Goal: Task Accomplishment & Management: Complete application form

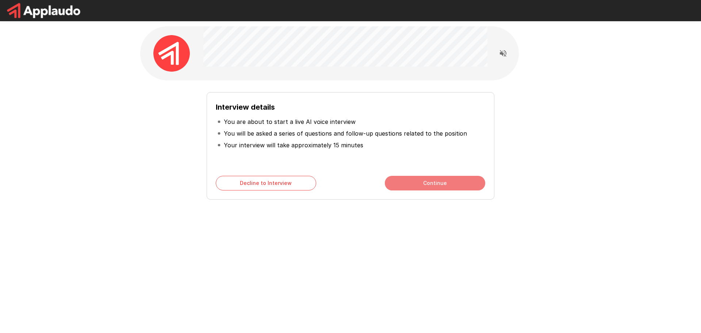
click at [455, 188] on button "Continue" at bounding box center [435, 183] width 100 height 15
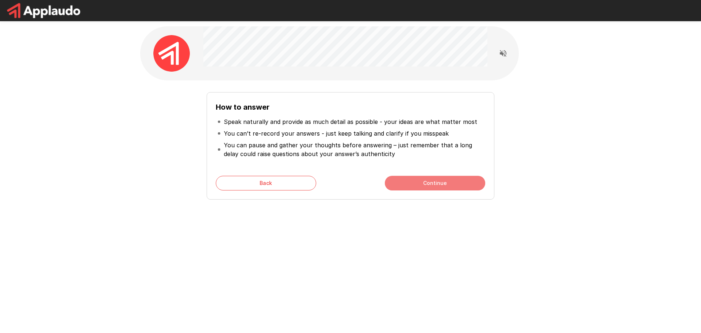
click at [413, 182] on button "Continue" at bounding box center [435, 183] width 100 height 15
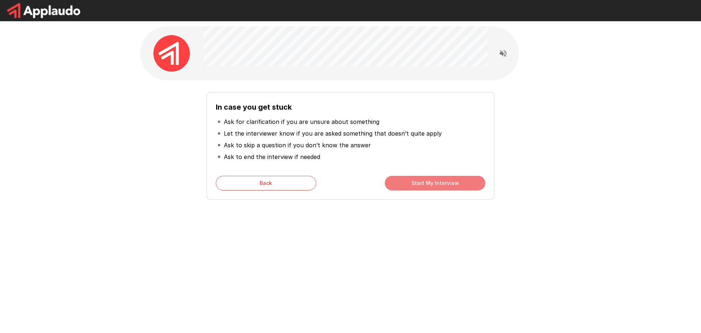
click at [413, 182] on button "Start My Interview" at bounding box center [435, 183] width 100 height 15
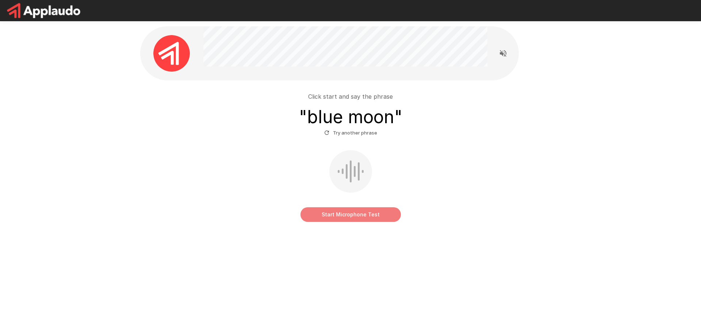
click at [352, 216] on button "Start Microphone Test" at bounding box center [350, 214] width 100 height 15
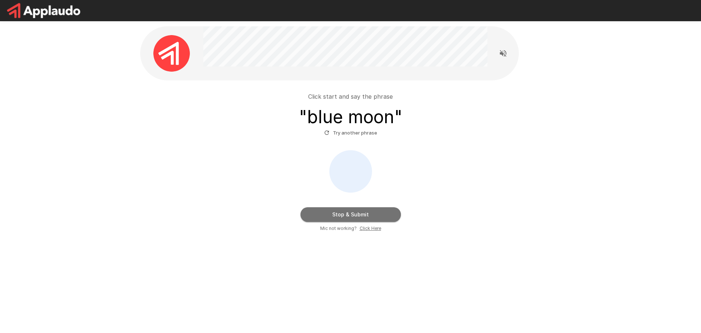
click at [352, 214] on button "Stop & Submit" at bounding box center [350, 214] width 100 height 15
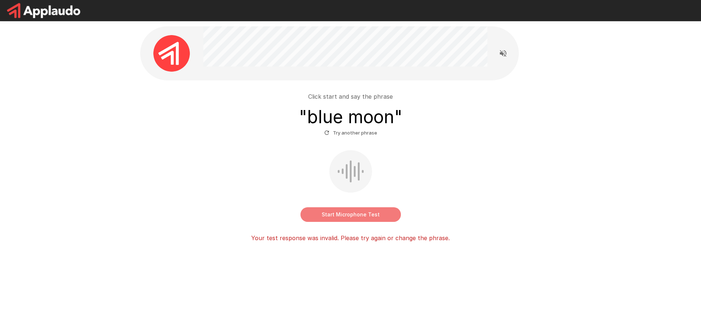
click at [352, 216] on button "Start Microphone Test" at bounding box center [350, 214] width 100 height 15
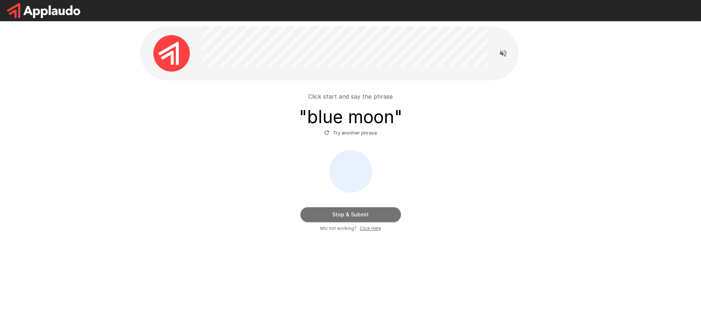
click at [352, 216] on button "Stop & Submit" at bounding box center [350, 214] width 100 height 15
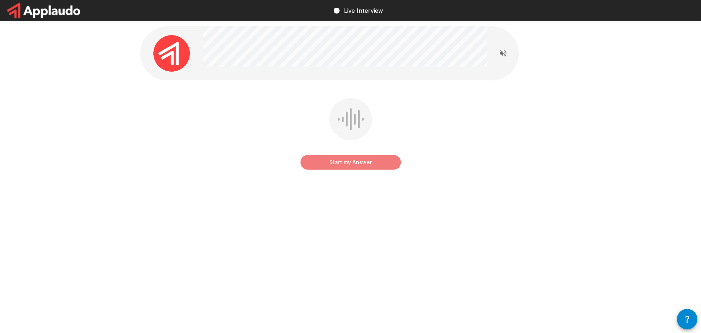
click at [351, 161] on button "Start my Answer" at bounding box center [350, 162] width 100 height 15
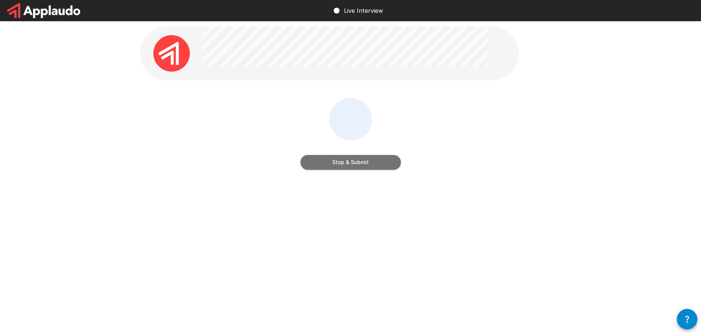
click at [351, 161] on button "Stop & Submit" at bounding box center [350, 162] width 100 height 15
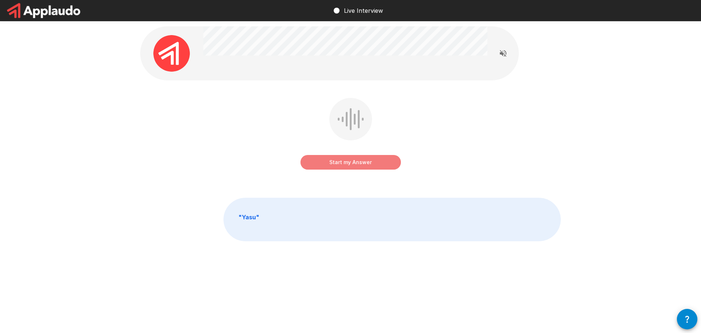
click at [352, 163] on button "Start my Answer" at bounding box center [350, 162] width 100 height 15
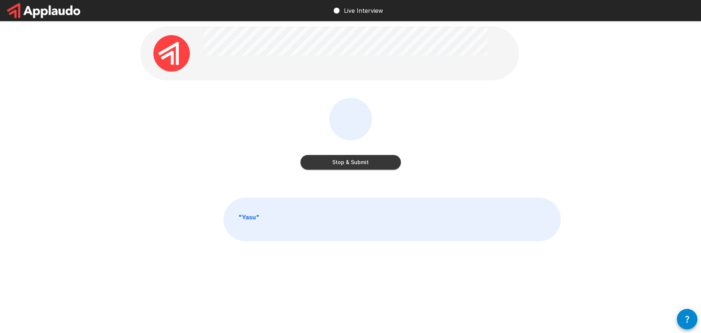
click at [354, 163] on button "Stop & Submit" at bounding box center [350, 162] width 100 height 15
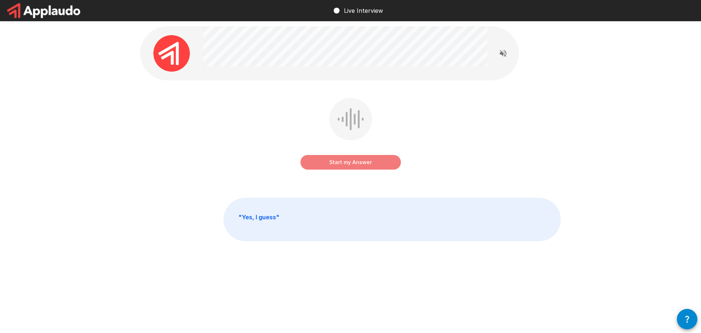
click at [347, 162] on button "Start my Answer" at bounding box center [350, 162] width 100 height 15
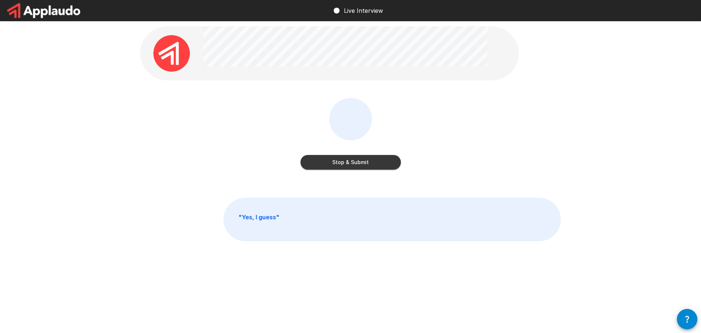
click at [348, 162] on button "Stop & Submit" at bounding box center [350, 162] width 100 height 15
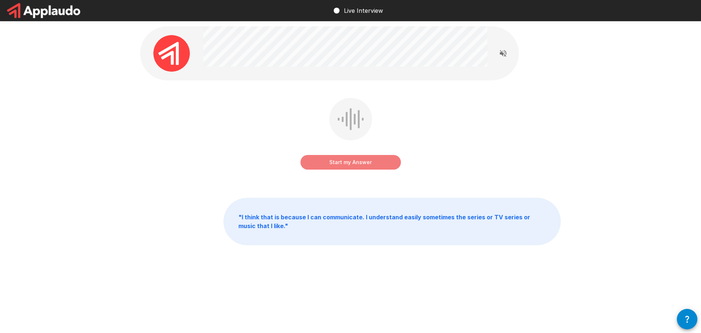
click at [335, 160] on button "Start my Answer" at bounding box center [350, 162] width 100 height 15
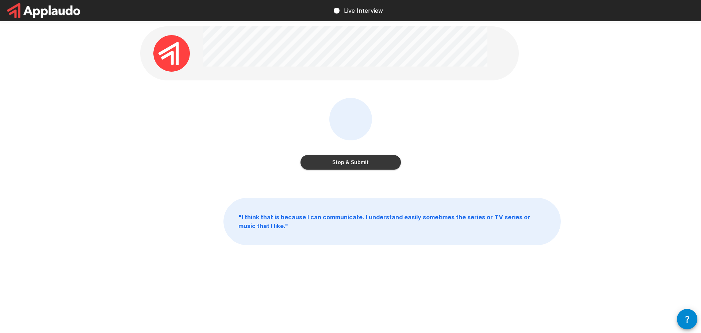
click at [361, 164] on button "Stop & Submit" at bounding box center [350, 162] width 100 height 15
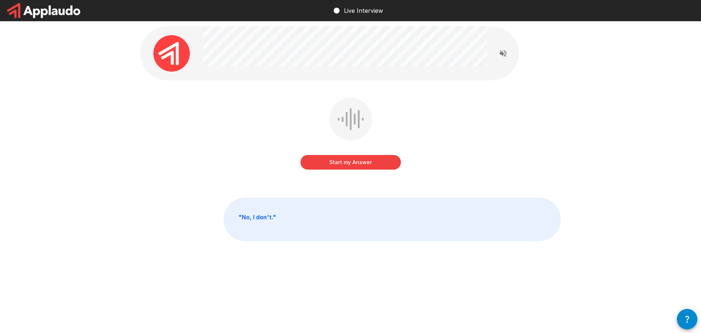
click at [353, 162] on button "Start my Answer" at bounding box center [350, 162] width 100 height 15
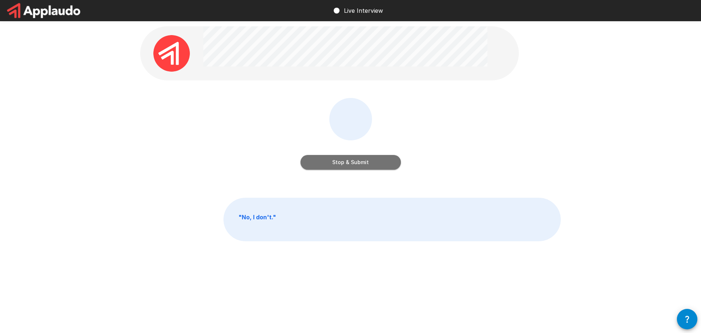
click at [367, 162] on button "Stop & Submit" at bounding box center [350, 162] width 100 height 15
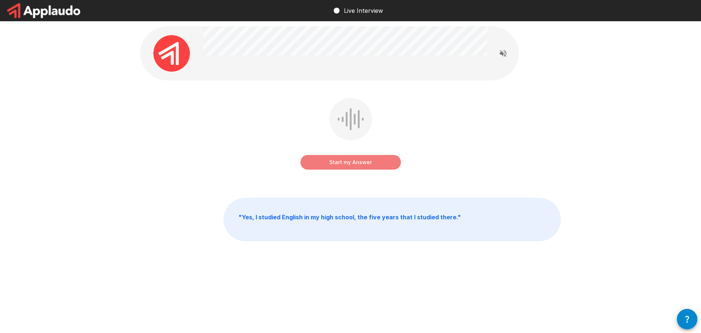
click at [340, 160] on button "Start my Answer" at bounding box center [350, 162] width 100 height 15
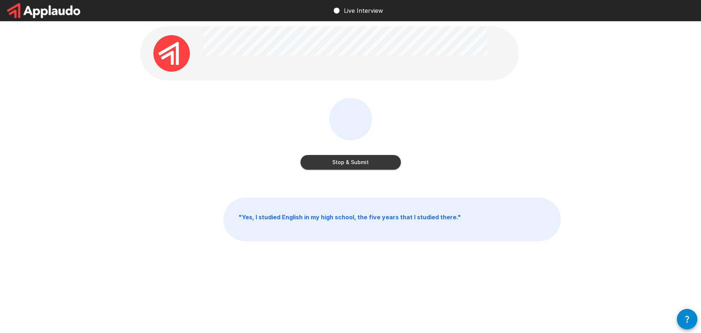
click at [344, 160] on button "Stop & Submit" at bounding box center [350, 162] width 100 height 15
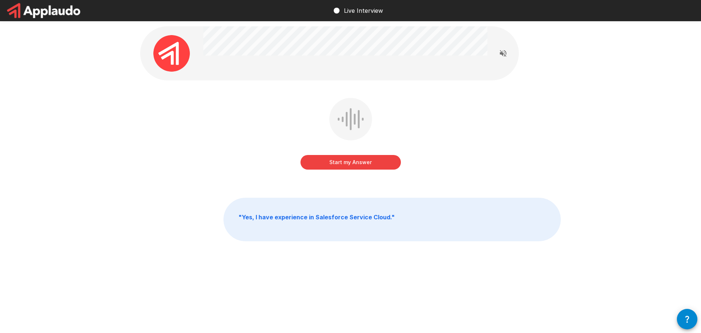
click at [344, 160] on button "Start my Answer" at bounding box center [350, 162] width 100 height 15
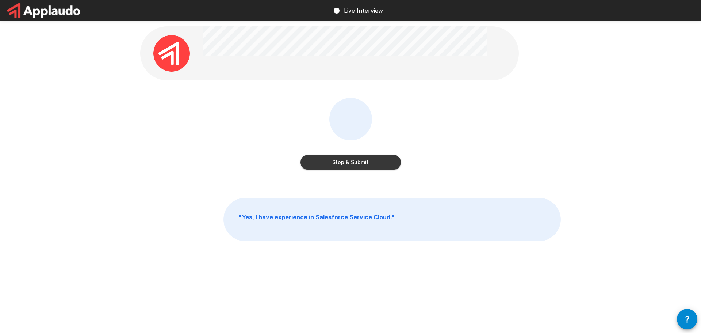
click at [344, 160] on button "Stop & Submit" at bounding box center [350, 162] width 100 height 15
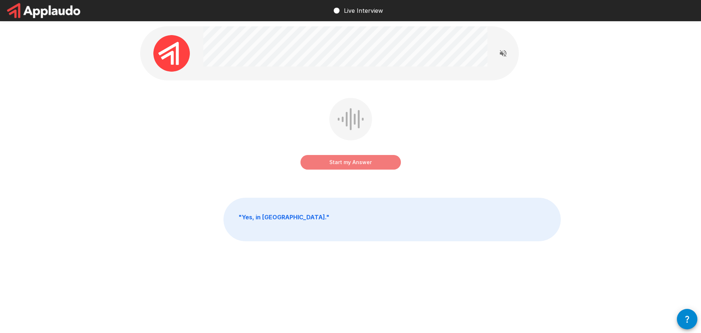
click at [341, 165] on button "Start my Answer" at bounding box center [350, 162] width 100 height 15
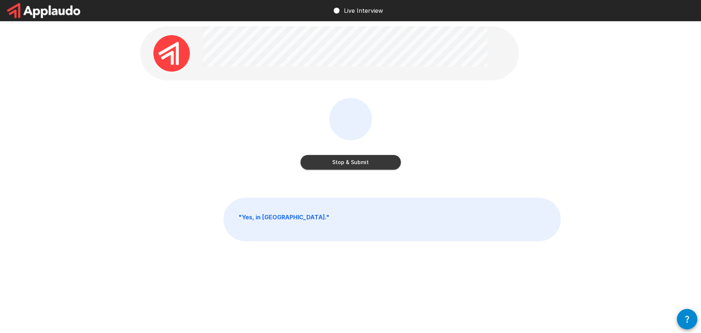
click at [341, 165] on button "Stop & Submit" at bounding box center [350, 162] width 100 height 15
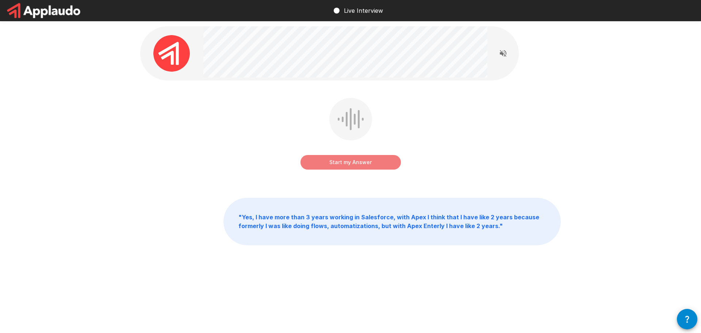
click at [335, 161] on button "Start my Answer" at bounding box center [350, 162] width 100 height 15
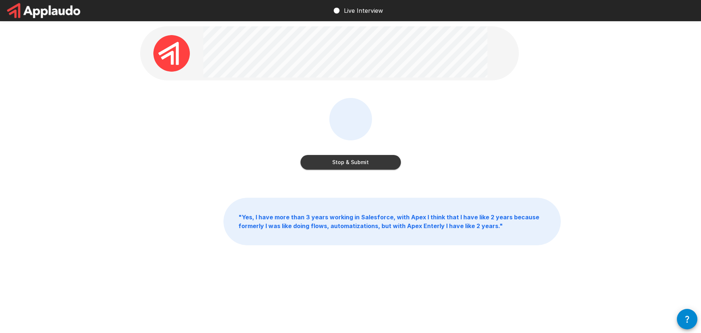
click at [335, 161] on button "Stop & Submit" at bounding box center [350, 162] width 100 height 15
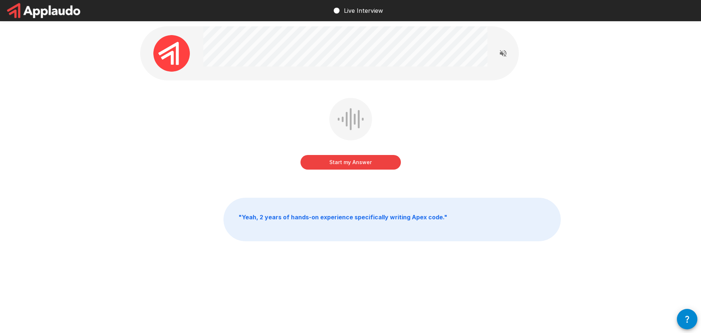
click at [341, 158] on button "Start my Answer" at bounding box center [350, 162] width 100 height 15
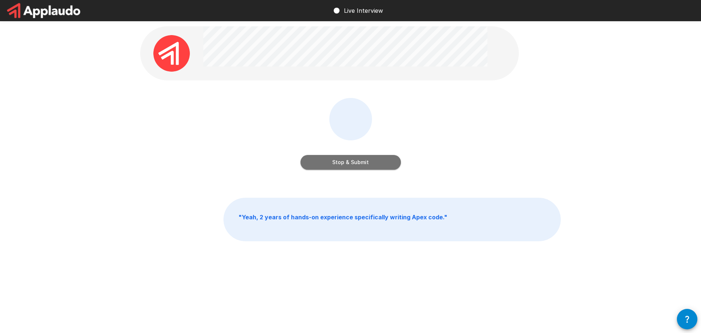
click at [344, 159] on button "Stop & Submit" at bounding box center [350, 162] width 100 height 15
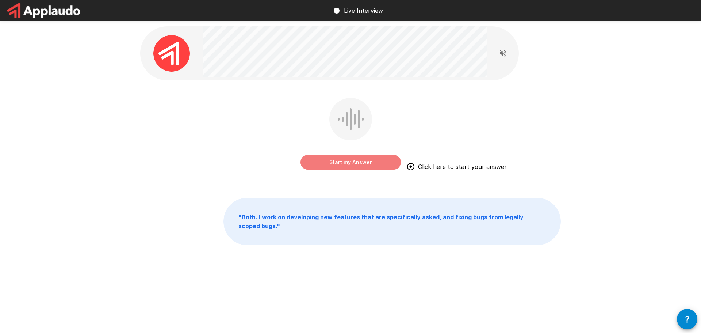
click at [361, 164] on button "Start my Answer" at bounding box center [350, 162] width 100 height 15
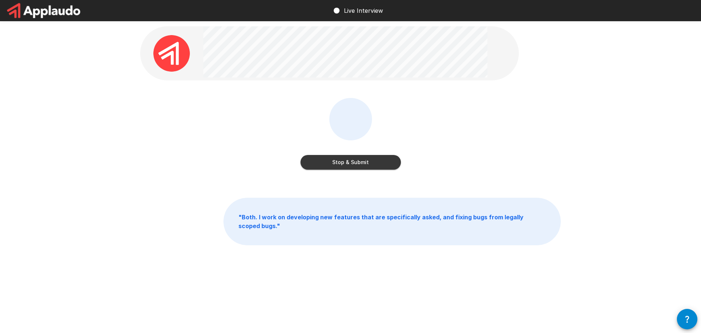
click at [361, 164] on button "Stop & Submit" at bounding box center [350, 162] width 100 height 15
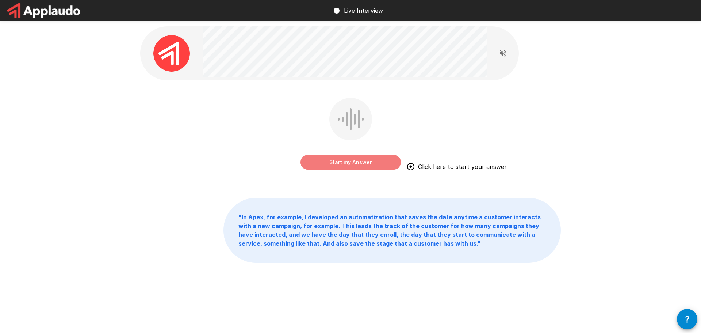
click at [361, 164] on button "Start my Answer" at bounding box center [350, 162] width 100 height 15
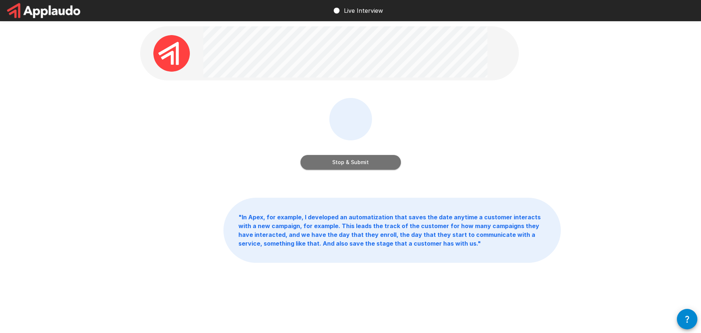
click at [351, 159] on button "Stop & Submit" at bounding box center [350, 162] width 100 height 15
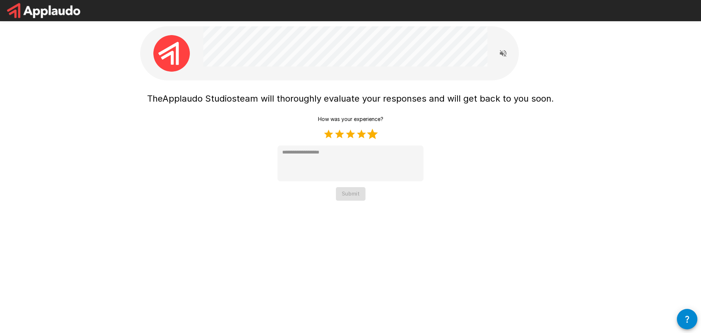
click at [370, 133] on label "5 Stars" at bounding box center [372, 134] width 11 height 11
type textarea "*"
click at [352, 193] on button "Submit" at bounding box center [351, 194] width 30 height 14
